Goal: Navigation & Orientation: Find specific page/section

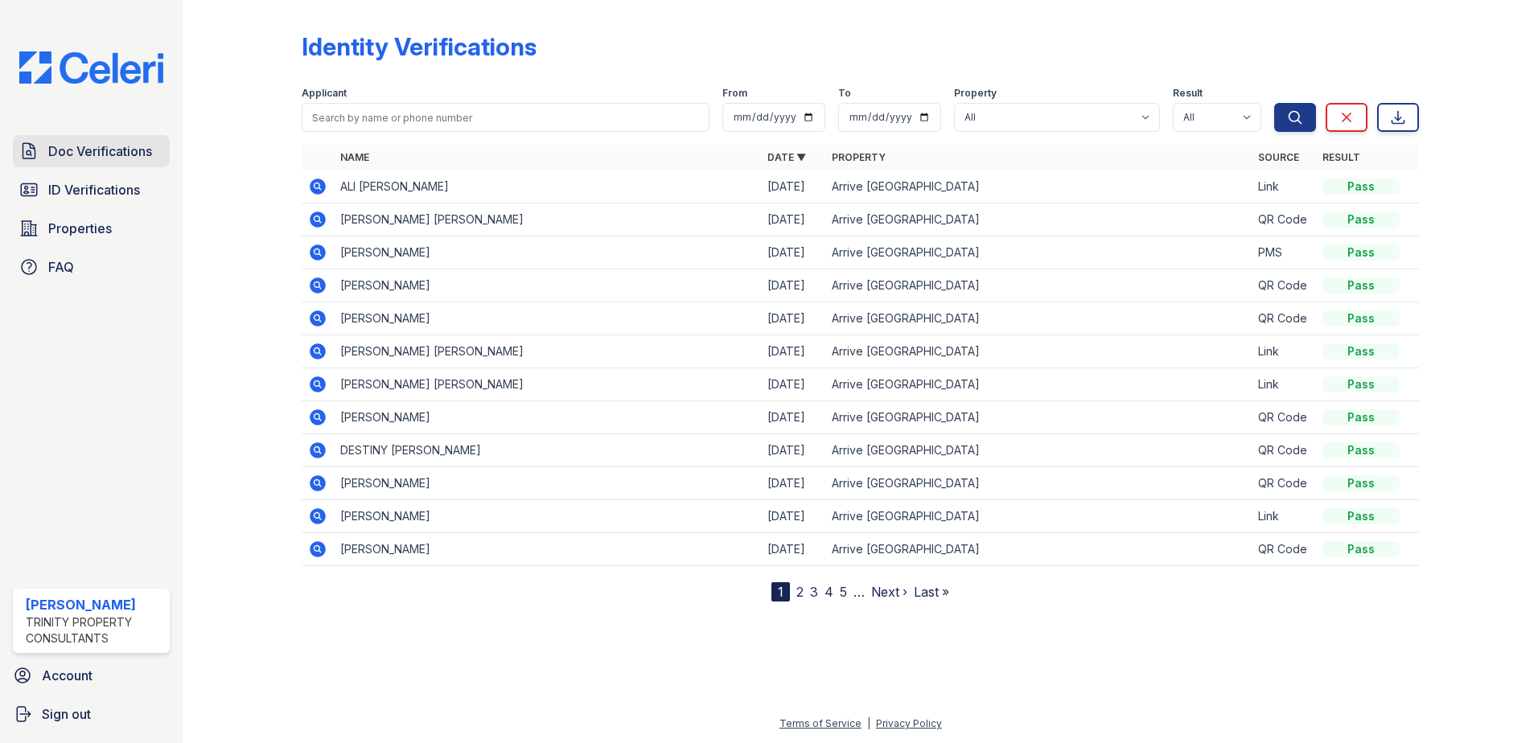
click at [90, 156] on span "Doc Verifications" at bounding box center [100, 151] width 104 height 19
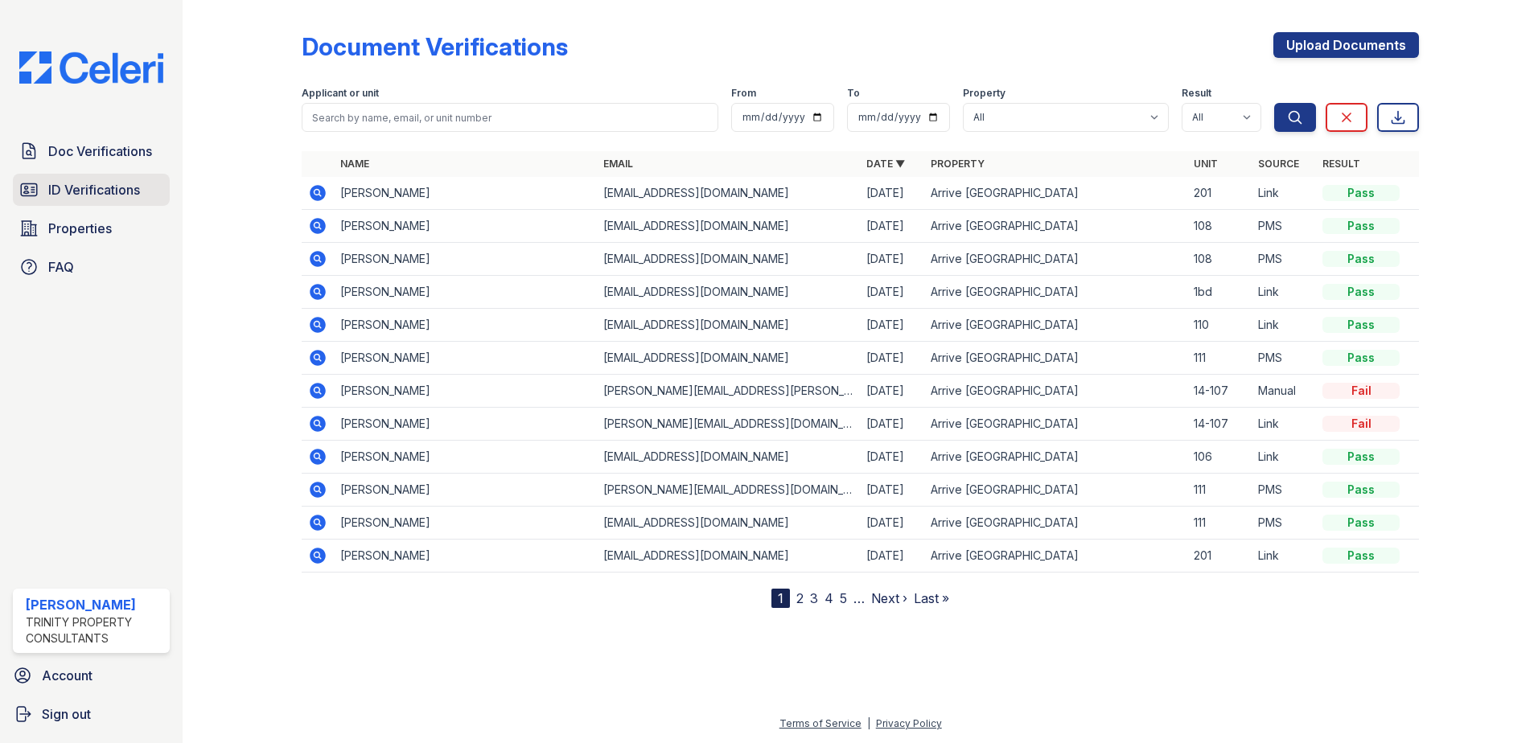
click at [81, 183] on span "ID Verifications" at bounding box center [94, 189] width 92 height 19
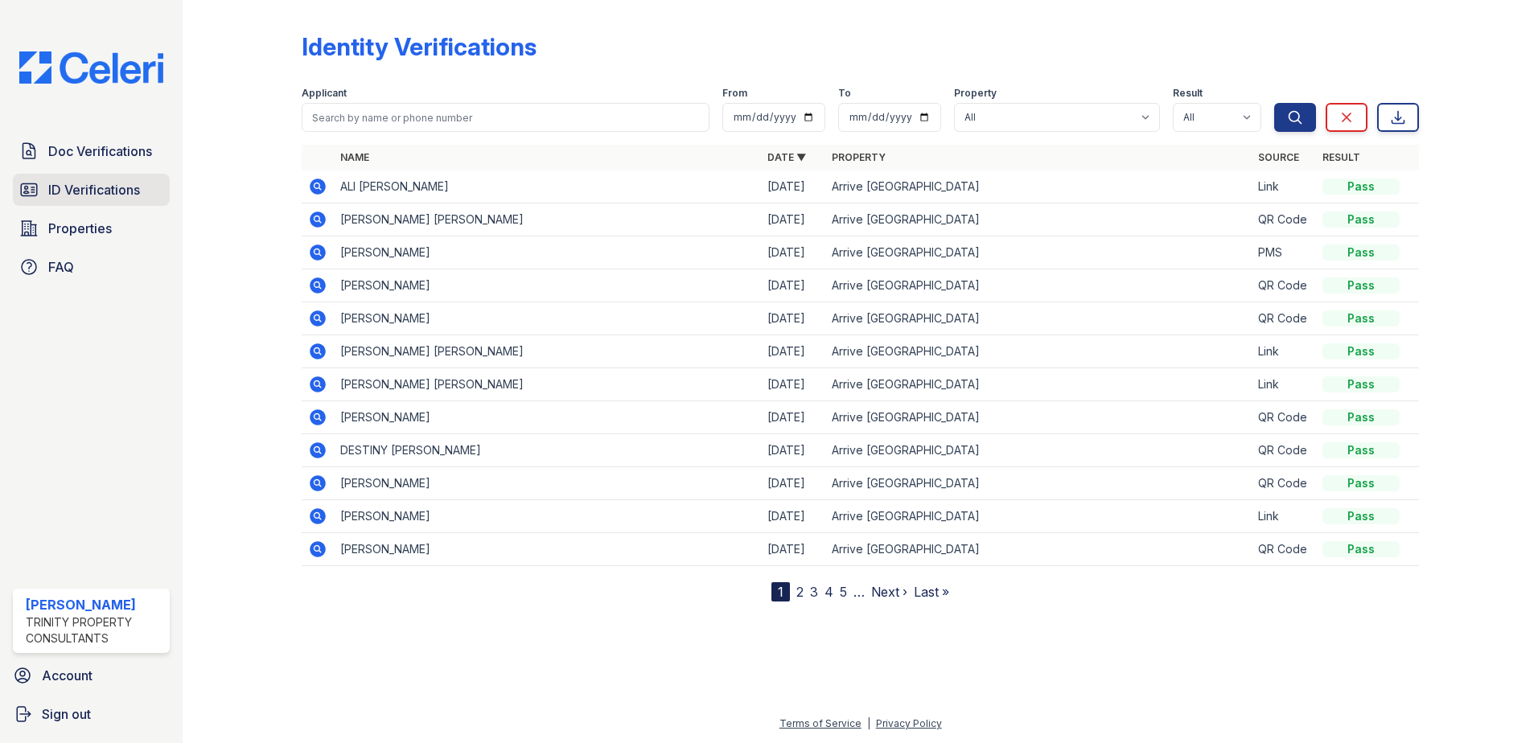
click at [106, 187] on span "ID Verifications" at bounding box center [94, 189] width 92 height 19
click at [90, 183] on span "ID Verifications" at bounding box center [94, 189] width 92 height 19
click at [99, 187] on span "ID Verifications" at bounding box center [94, 189] width 92 height 19
click at [111, 144] on span "Doc Verifications" at bounding box center [100, 151] width 104 height 19
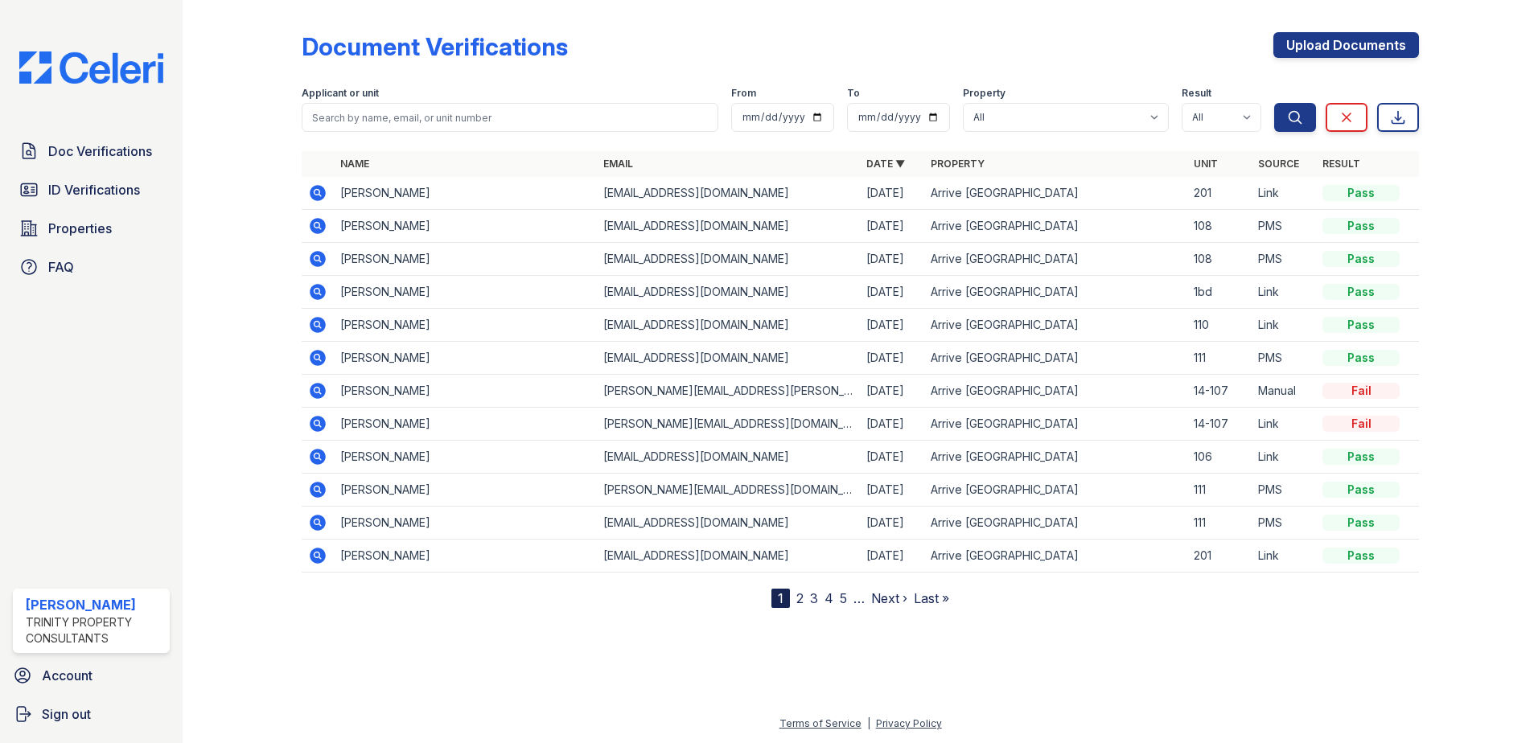
click at [106, 180] on span "ID Verifications" at bounding box center [94, 189] width 92 height 19
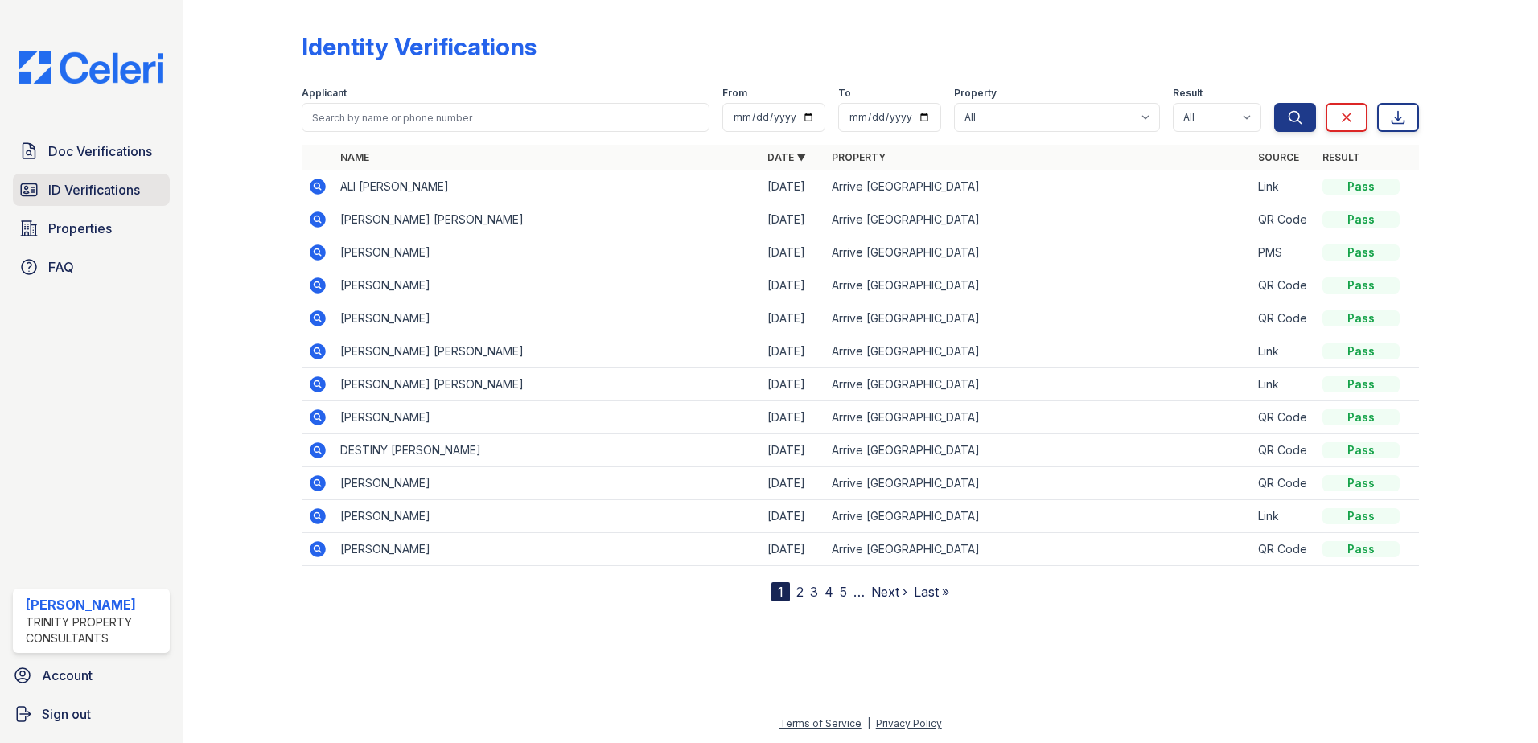
click at [92, 188] on span "ID Verifications" at bounding box center [94, 189] width 92 height 19
click at [80, 183] on span "ID Verifications" at bounding box center [94, 189] width 92 height 19
click at [92, 183] on span "ID Verifications" at bounding box center [94, 189] width 92 height 19
click at [105, 187] on span "ID Verifications" at bounding box center [94, 189] width 92 height 19
click at [92, 191] on span "ID Verifications" at bounding box center [94, 189] width 92 height 19
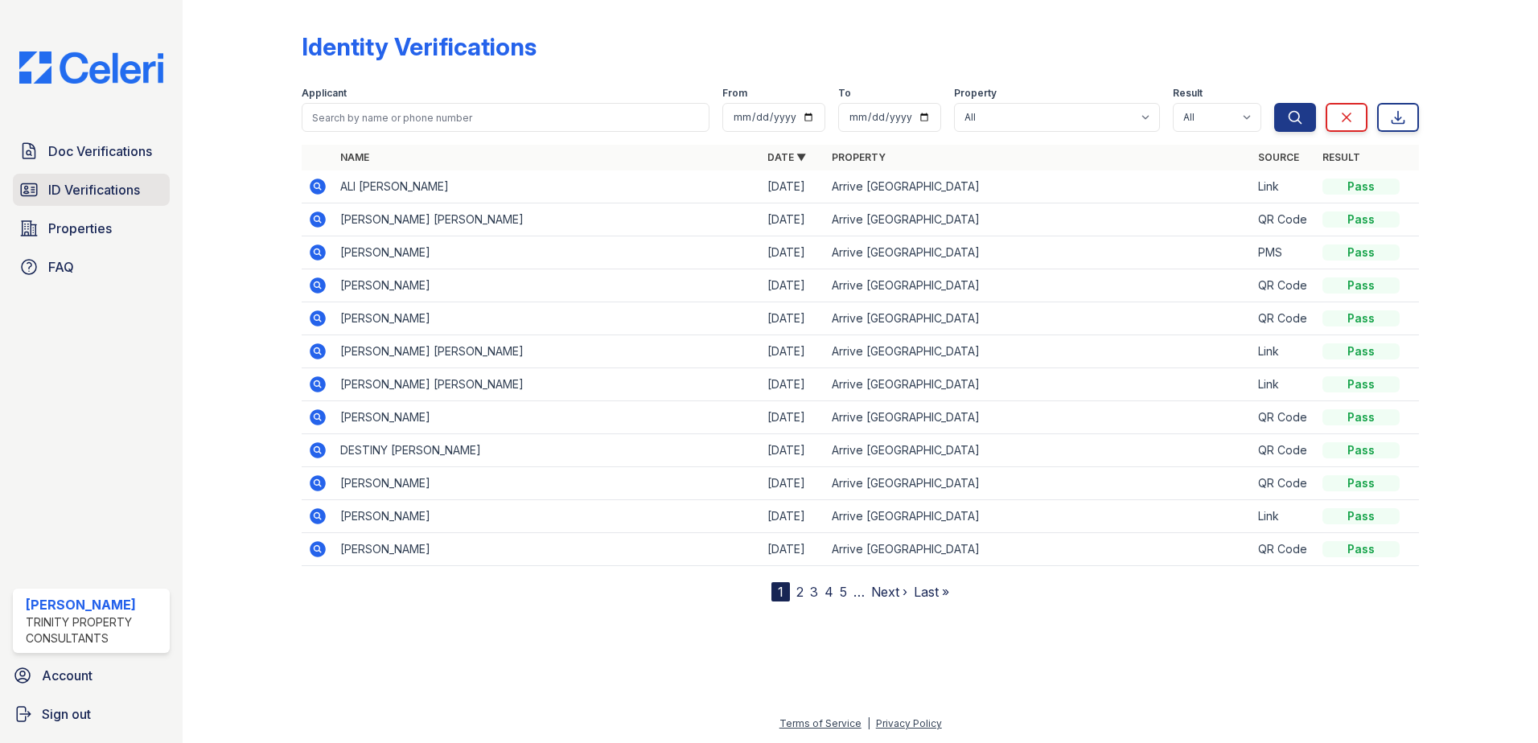
click at [80, 193] on span "ID Verifications" at bounding box center [94, 189] width 92 height 19
click at [68, 199] on link "ID Verifications" at bounding box center [91, 190] width 157 height 32
